Goal: Navigation & Orientation: Find specific page/section

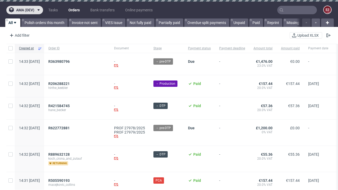
click at [25, 10] on span "ama (dev)" at bounding box center [25, 10] width 18 height 4
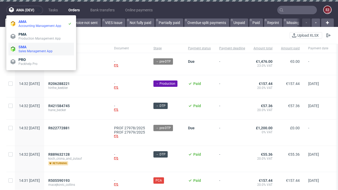
click at [41, 49] on span "Sales Management App" at bounding box center [44, 51] width 53 height 4
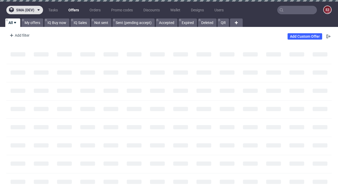
click at [25, 10] on span "sma (dev)" at bounding box center [25, 10] width 18 height 4
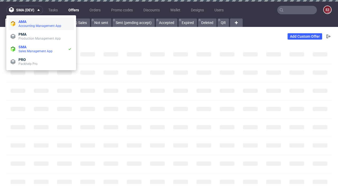
click at [41, 24] on span "Accounting Management App" at bounding box center [44, 26] width 53 height 4
